Goal: Task Accomplishment & Management: Manage account settings

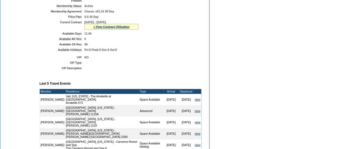
scroll to position [201, 0]
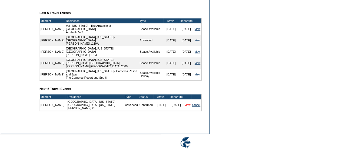
click at [185, 103] on link "view" at bounding box center [188, 104] width 6 height 3
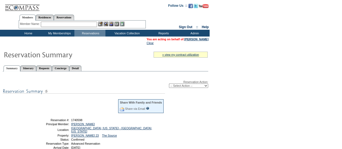
click at [183, 85] on select "-- Select Action -- Modify Reservation Dates Modify Reservation Cost Modify Occ…" at bounding box center [188, 86] width 39 height 4
select select "ChangeDates"
click at [169, 84] on select "-- Select Action -- Modify Reservation Dates Modify Reservation Cost Modify Occ…" at bounding box center [188, 86] width 39 height 4
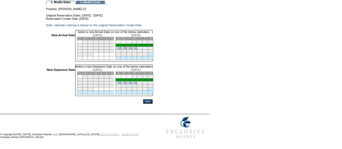
scroll to position [54, 0]
click at [208, 45] on div "Property: Kiawah Surfsong 23 Original Reservation Dates: 10/5/2025 - 10/12/2025…" at bounding box center [127, 53] width 163 height 99
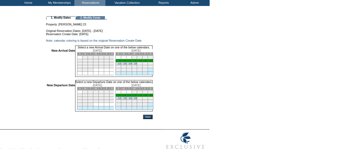
scroll to position [0, 0]
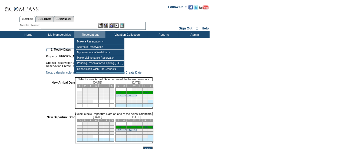
click at [166, 49] on td "1. Modify Dates 2. Modify Costs Property: Kiawah Surfsong 23 Original Reservati…" at bounding box center [127, 99] width 163 height 103
click at [102, 71] on td "Cancellation Wish List Requests" at bounding box center [100, 69] width 48 height 5
